Goal: Navigation & Orientation: Go to known website

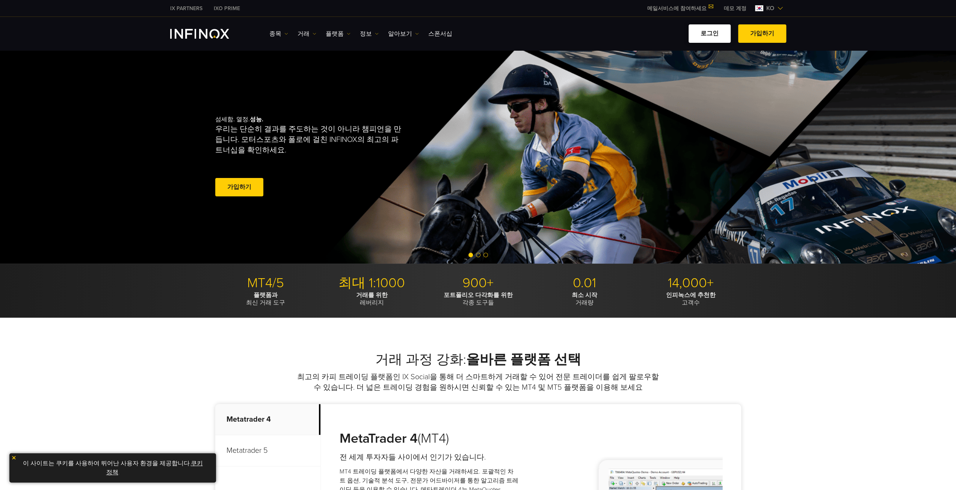
click at [715, 32] on link "로그인" at bounding box center [710, 33] width 42 height 18
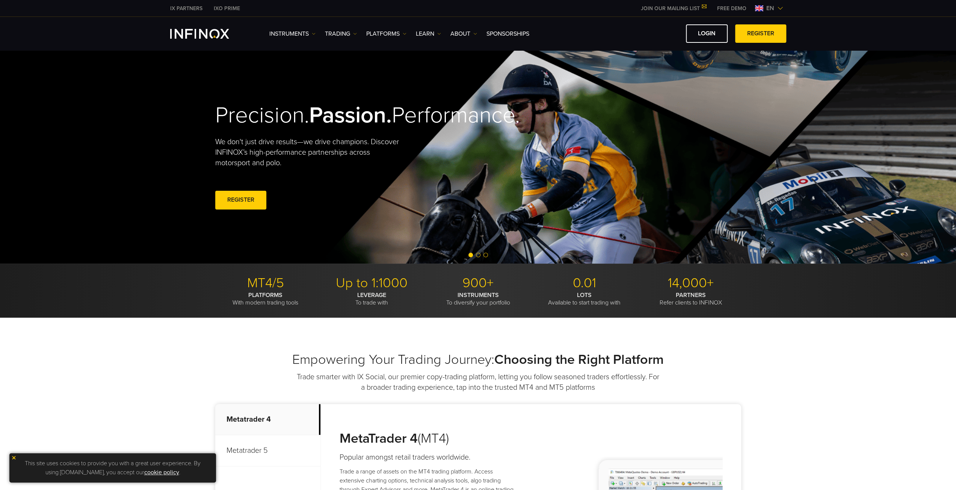
click at [702, 32] on link "LOGIN" at bounding box center [707, 33] width 42 height 18
